Goal: Transaction & Acquisition: Download file/media

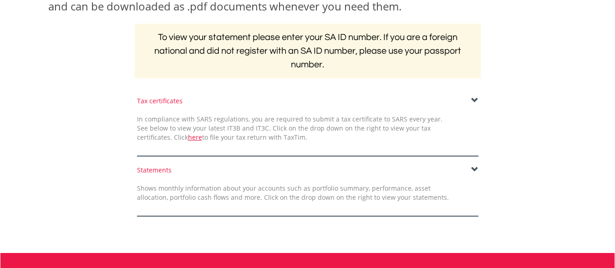
scroll to position [182, 0]
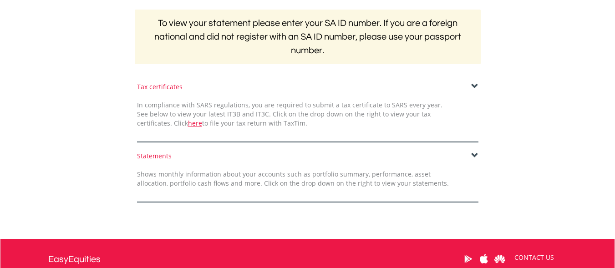
click at [475, 87] on span at bounding box center [474, 86] width 7 height 7
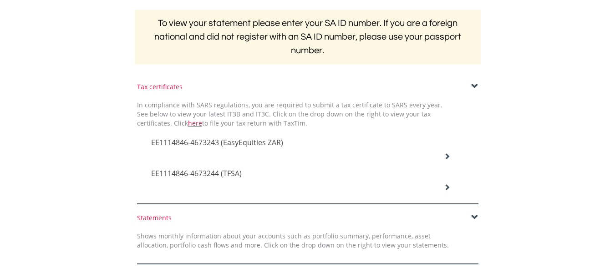
click at [448, 158] on icon at bounding box center [447, 156] width 6 height 6
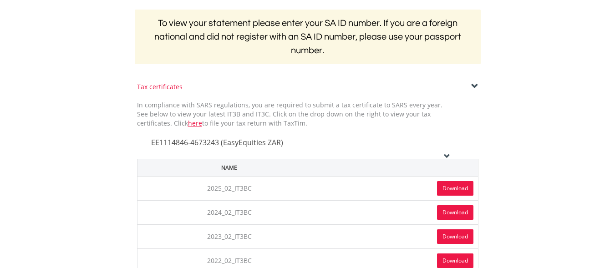
scroll to position [228, 0]
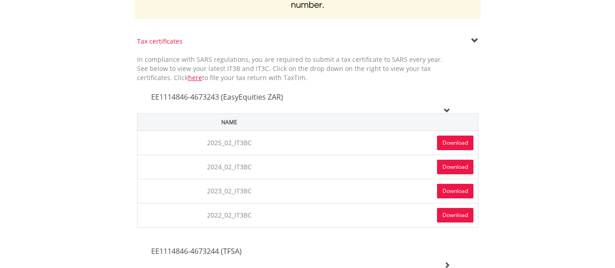
click at [465, 142] on link "Download" at bounding box center [455, 143] width 36 height 15
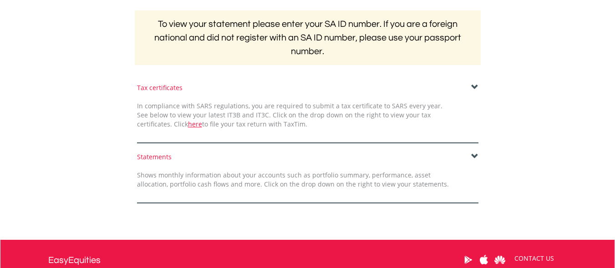
scroll to position [182, 0]
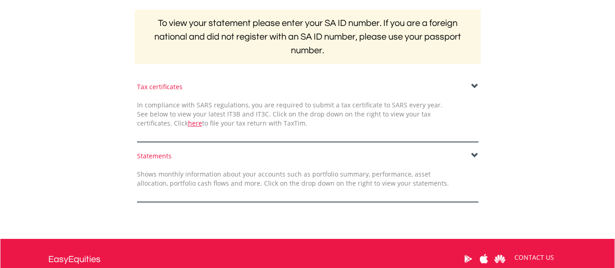
click at [474, 86] on span at bounding box center [474, 86] width 7 height 7
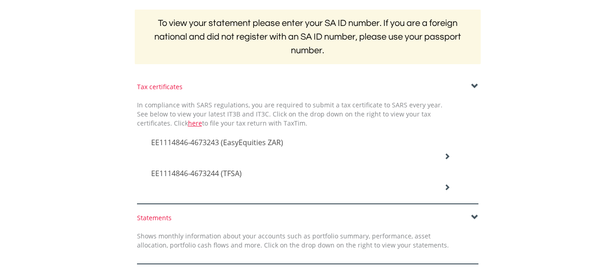
click at [448, 159] on icon at bounding box center [447, 156] width 6 height 6
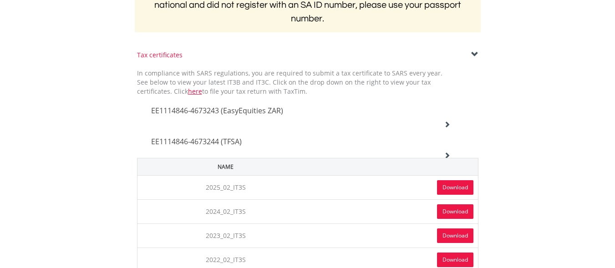
scroll to position [228, 0]
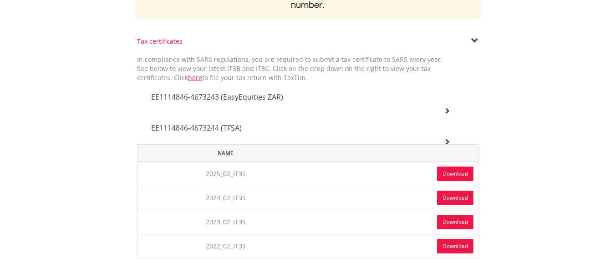
click at [455, 174] on link "Download" at bounding box center [455, 174] width 36 height 15
